Goal: Browse casually

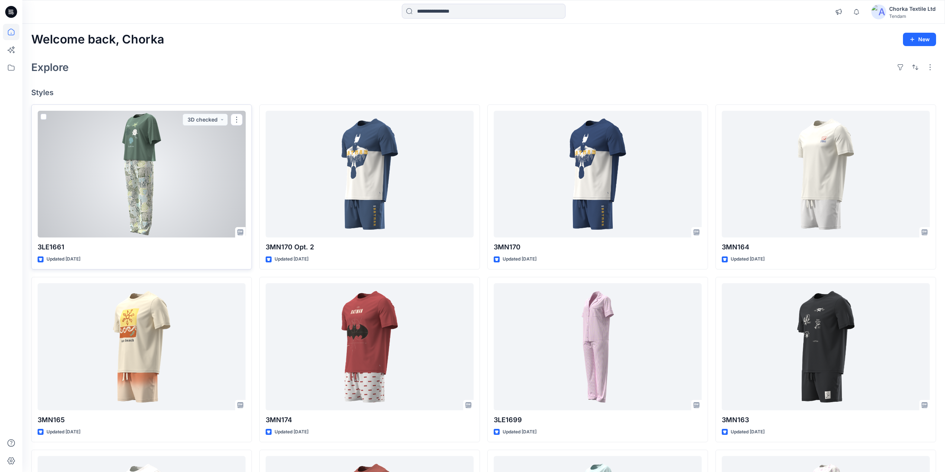
click at [151, 158] on div at bounding box center [142, 174] width 208 height 127
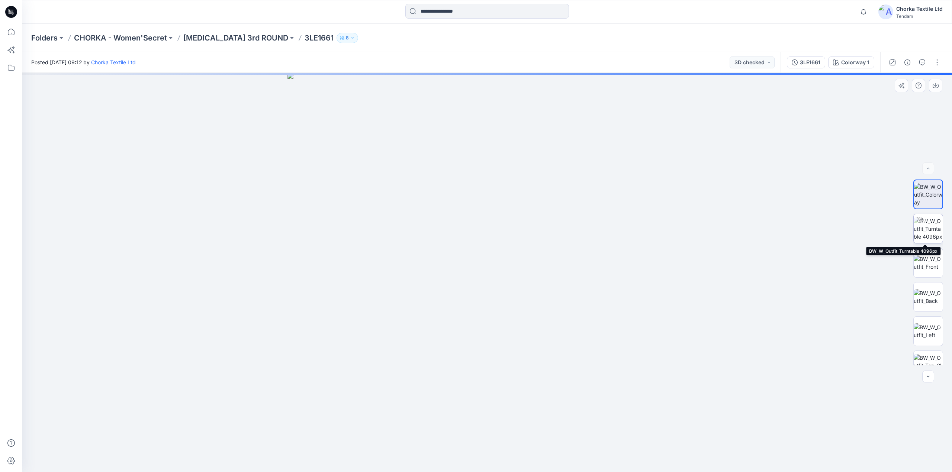
click at [928, 227] on img at bounding box center [928, 228] width 29 height 23
click at [925, 291] on img at bounding box center [928, 297] width 29 height 16
drag, startPoint x: 499, startPoint y: 154, endPoint x: 517, endPoint y: 305, distance: 152.2
click at [517, 305] on img at bounding box center [497, 210] width 951 height 525
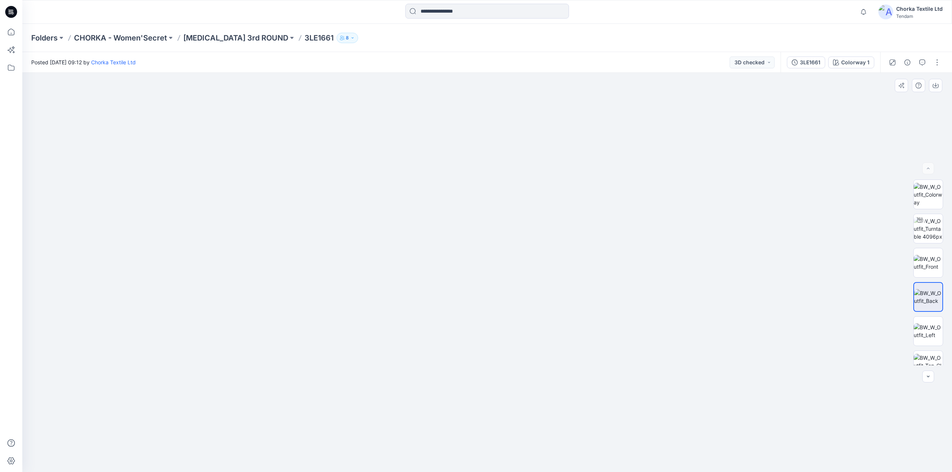
drag, startPoint x: 745, startPoint y: 176, endPoint x: 588, endPoint y: 209, distance: 159.9
click at [588, 209] on img at bounding box center [524, 185] width 1317 height 574
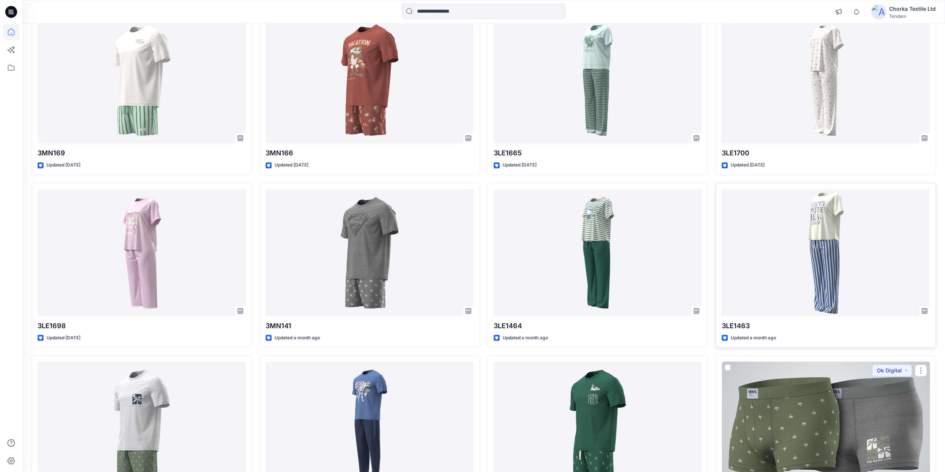
scroll to position [427, 0]
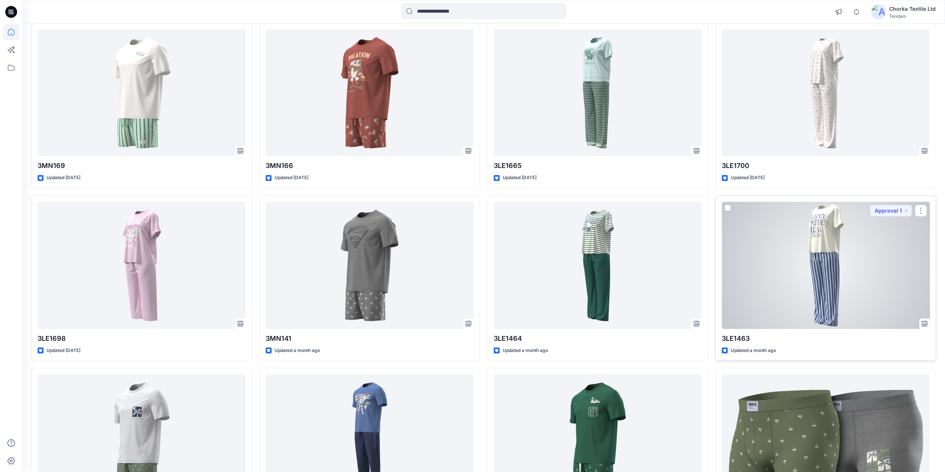
click at [807, 256] on div at bounding box center [826, 265] width 208 height 127
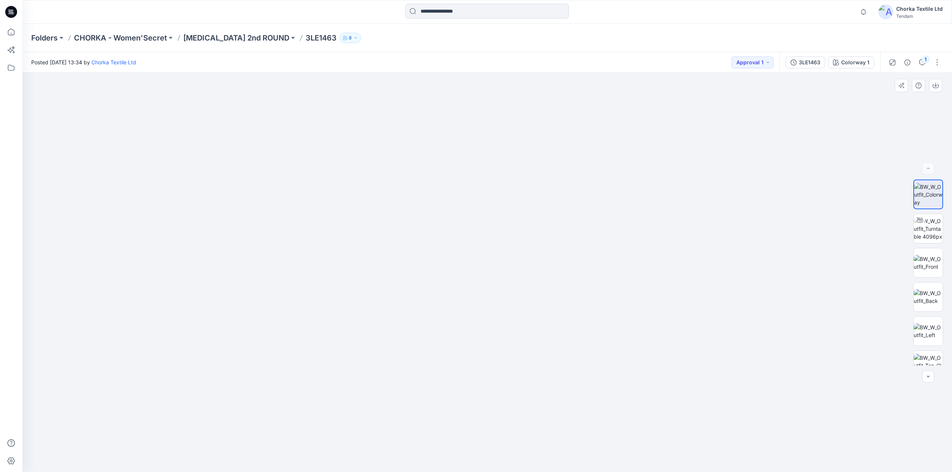
click at [927, 213] on div at bounding box center [929, 273] width 30 height 186
click at [924, 222] on img at bounding box center [928, 228] width 29 height 23
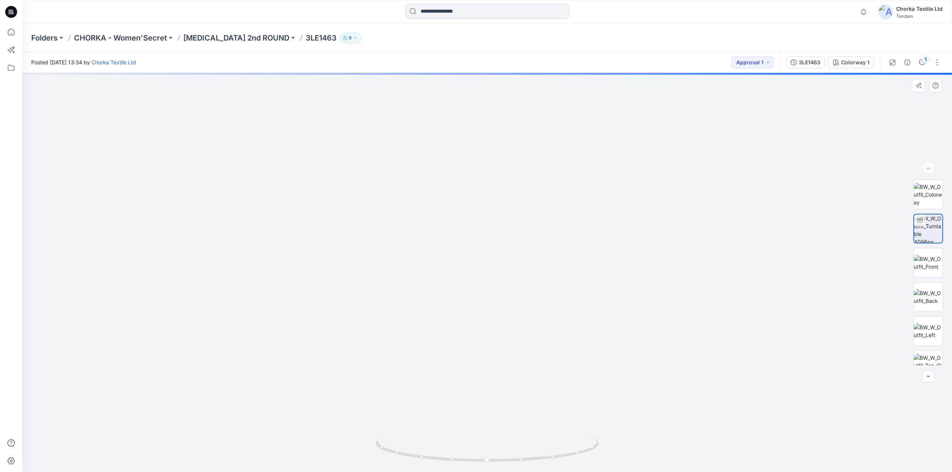
drag, startPoint x: 512, startPoint y: 165, endPoint x: 494, endPoint y: 274, distance: 110.0
click at [494, 274] on img at bounding box center [487, 208] width 859 height 529
drag, startPoint x: 572, startPoint y: 459, endPoint x: 470, endPoint y: 432, distance: 105.0
click at [470, 432] on div at bounding box center [487, 273] width 930 height 400
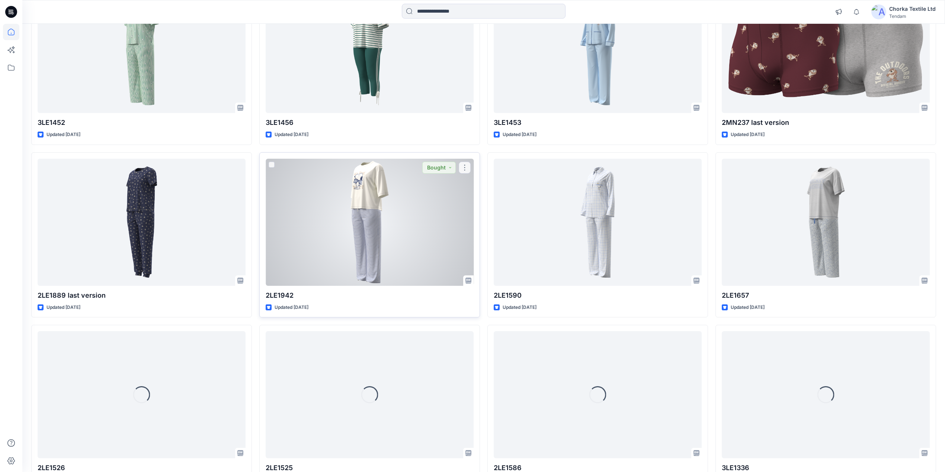
scroll to position [1884, 0]
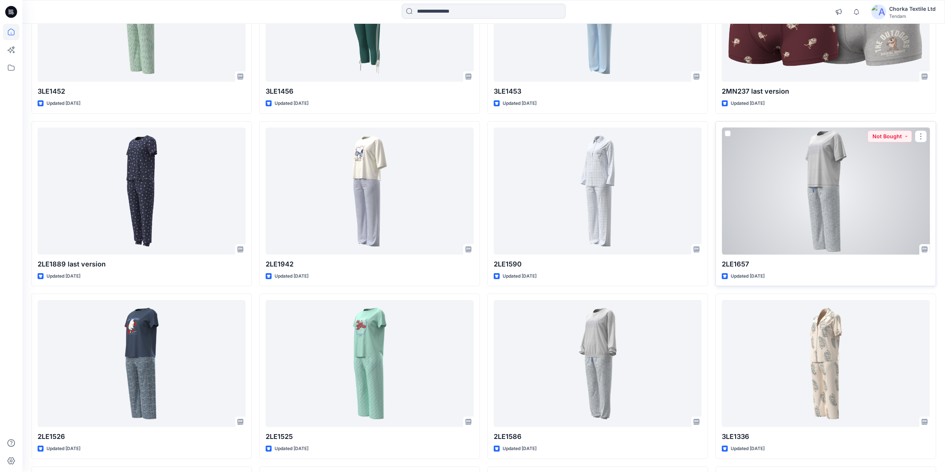
click at [821, 173] on div at bounding box center [826, 191] width 208 height 127
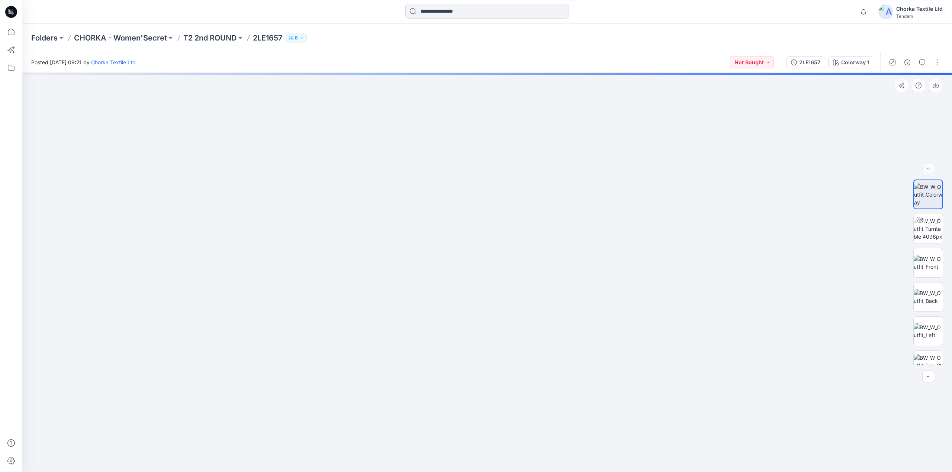
drag, startPoint x: 490, startPoint y: 221, endPoint x: 499, endPoint y: 272, distance: 51.8
click at [499, 272] on img at bounding box center [496, 193] width 951 height 559
click at [928, 233] on img at bounding box center [928, 228] width 29 height 23
drag, startPoint x: 502, startPoint y: 194, endPoint x: 499, endPoint y: 319, distance: 124.7
click at [499, 319] on img at bounding box center [487, 220] width 859 height 504
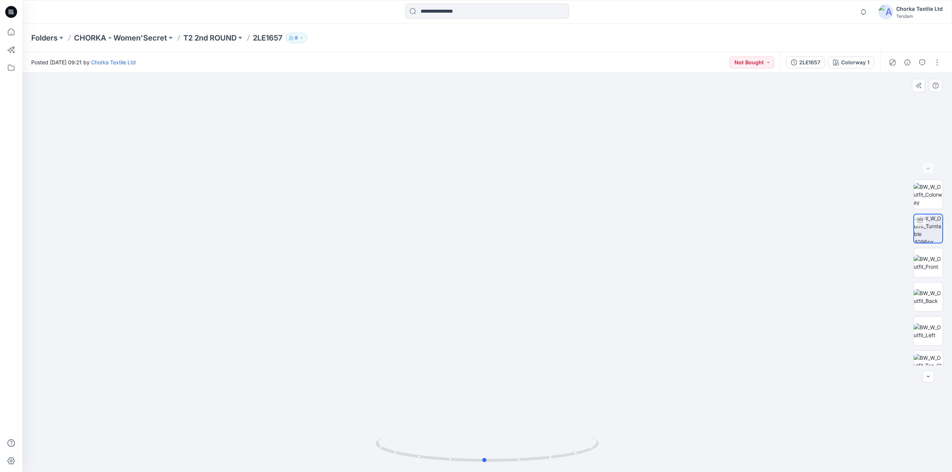
drag, startPoint x: 568, startPoint y: 458, endPoint x: 566, endPoint y: 432, distance: 26.2
click at [566, 432] on div at bounding box center [487, 273] width 930 height 400
drag, startPoint x: 564, startPoint y: 456, endPoint x: 463, endPoint y: 442, distance: 102.5
click at [463, 442] on icon at bounding box center [488, 450] width 225 height 28
